Goal: Find specific page/section: Find specific page/section

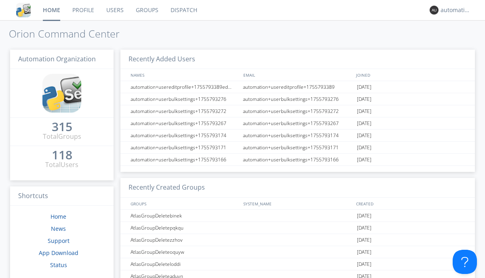
click at [183, 10] on link "Dispatch" at bounding box center [183, 10] width 39 height 20
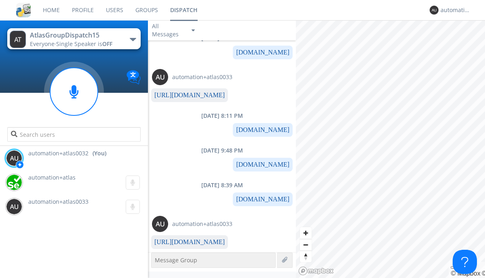
scroll to position [92, 0]
type textarea "[DOMAIN_NAME]"
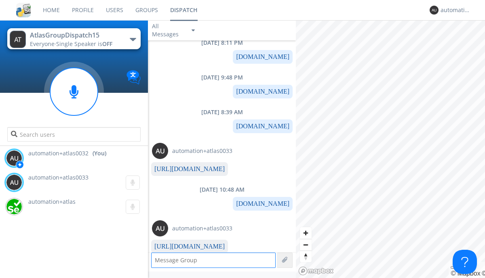
scroll to position [170, 0]
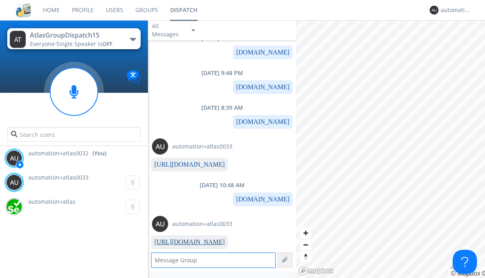
click at [186, 242] on link "[URL][DOMAIN_NAME]" at bounding box center [189, 242] width 70 height 7
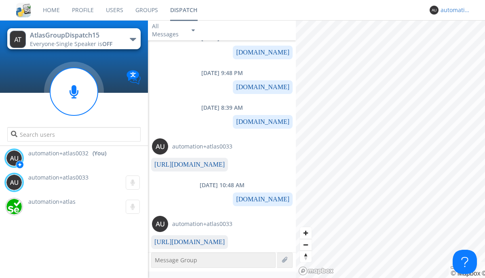
click at [453, 10] on div "automation+atlas0032" at bounding box center [455, 10] width 30 height 8
